Goal: Contribute content: Add original content to the website for others to see

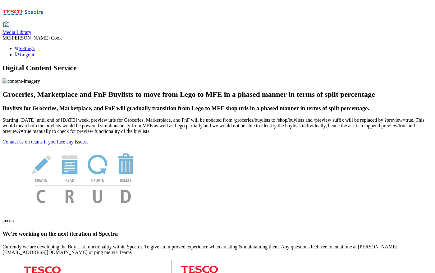
click at [31, 30] on span "Media Library" at bounding box center [16, 32] width 29 height 5
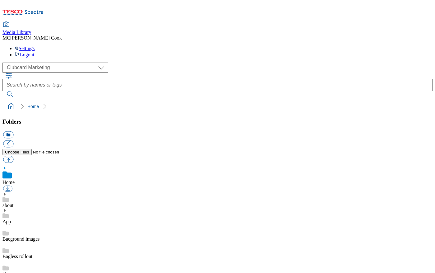
scroll to position [1, 0]
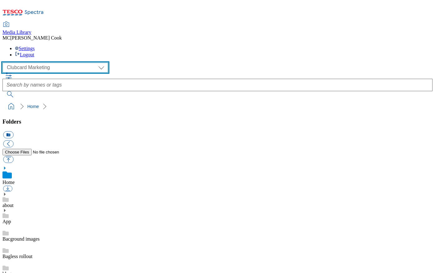
click at [48, 62] on select "Clubcard Marketing Dotcom UK Emails GHS Marketing UK GHS Product UK GHS ROI" at bounding box center [55, 67] width 106 height 10
select select "flare-ghs-mktg"
click at [4, 62] on select "Clubcard Marketing Dotcom UK Emails GHS Marketing UK GHS Product UK GHS ROI" at bounding box center [55, 67] width 106 height 10
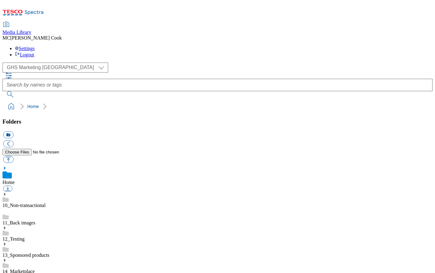
click at [35, 268] on link "14_Marketplace" at bounding box center [18, 270] width 32 height 5
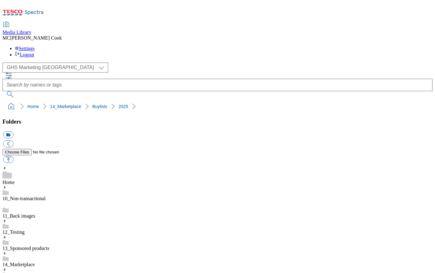
click at [13, 131] on button "icon_new_folder" at bounding box center [8, 134] width 10 height 7
type input "2528 TVs"
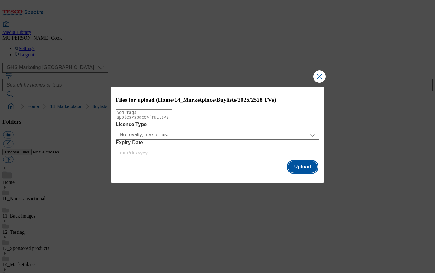
click at [302, 167] on button "Upload" at bounding box center [302, 167] width 29 height 12
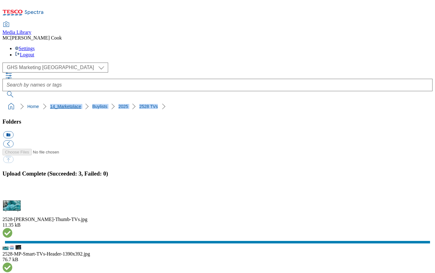
drag, startPoint x: 156, startPoint y: 58, endPoint x: 27, endPoint y: 57, distance: 128.7
click at [27, 100] on ol "Home 14_Marketplace Buylists 2025 2528 TVs" at bounding box center [219, 106] width 427 height 12
copy ol "14_Marketplace Buylists 2025 2528 TVs"
click at [12, 190] on button "button" at bounding box center [7, 193] width 9 height 6
